Goal: Navigation & Orientation: Find specific page/section

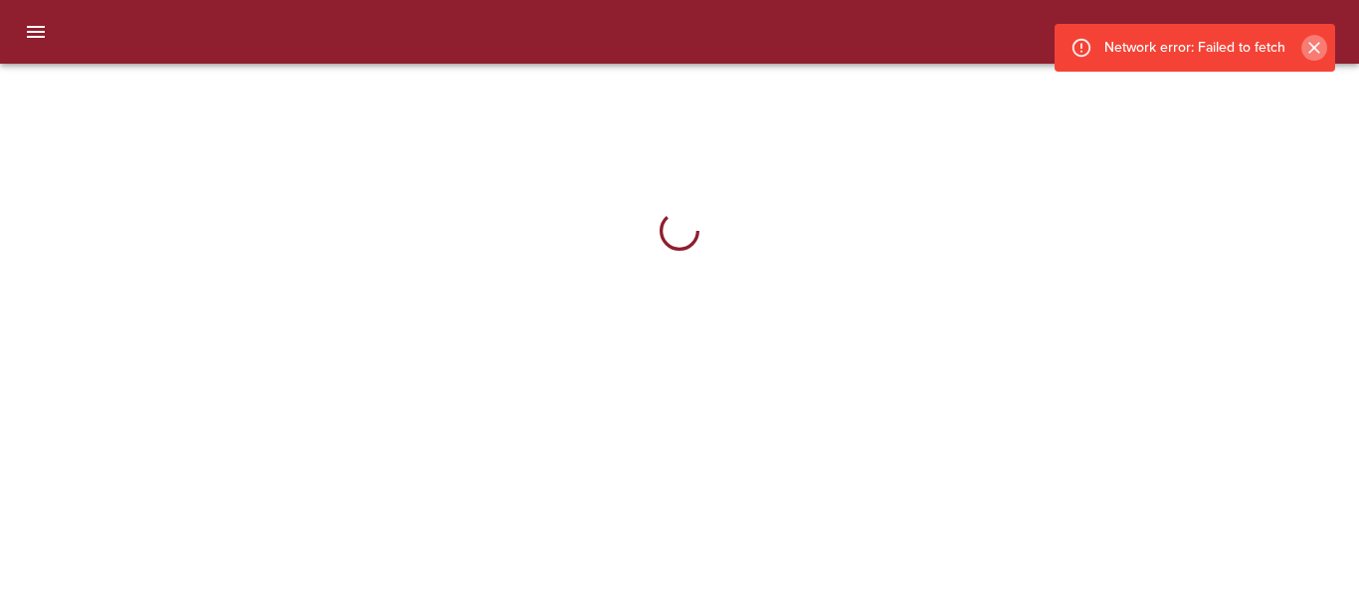
click at [1308, 47] on icon "Cerrar" at bounding box center [1315, 48] width 20 height 20
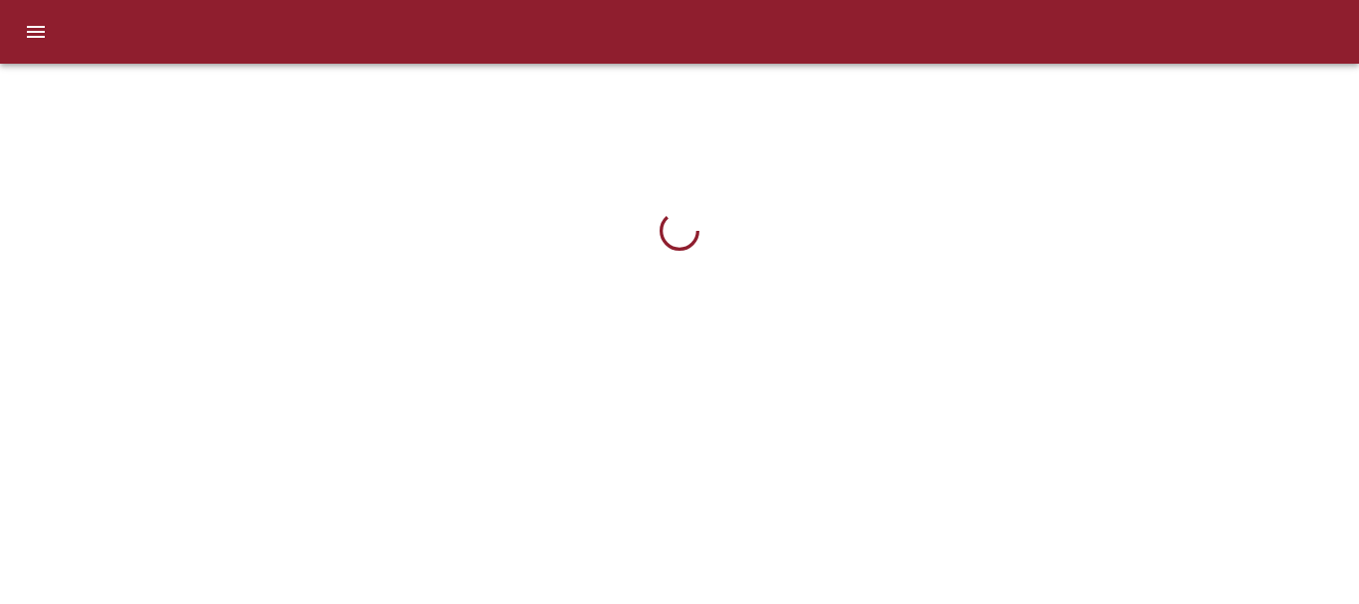
click at [691, 100] on div at bounding box center [680, 231] width 908 height 303
